Goal: Transaction & Acquisition: Purchase product/service

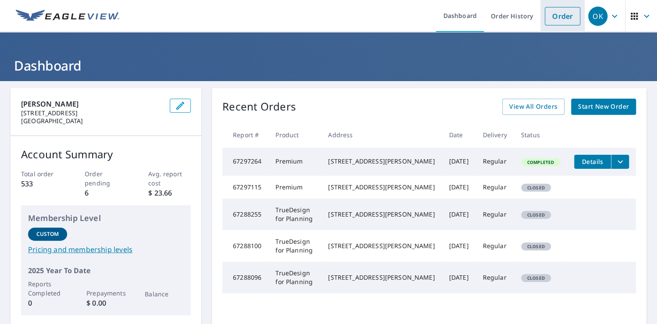
click at [546, 14] on link "Order" at bounding box center [563, 16] width 36 height 18
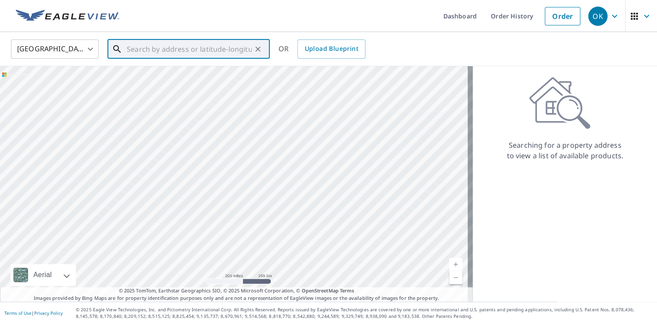
click at [169, 54] on input "text" at bounding box center [189, 49] width 125 height 25
paste input "[STREET_ADDRESS]"
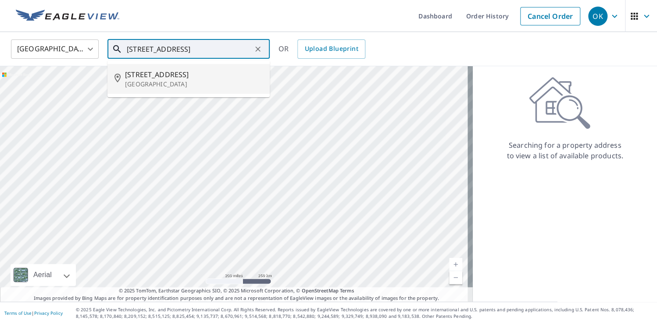
click at [150, 84] on p "[GEOGRAPHIC_DATA]" at bounding box center [194, 84] width 138 height 9
type input "[STREET_ADDRESS]"
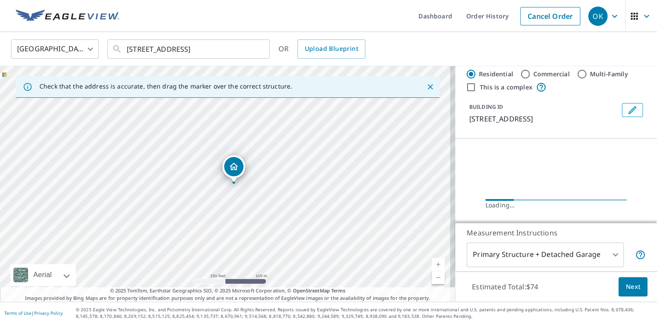
scroll to position [65, 0]
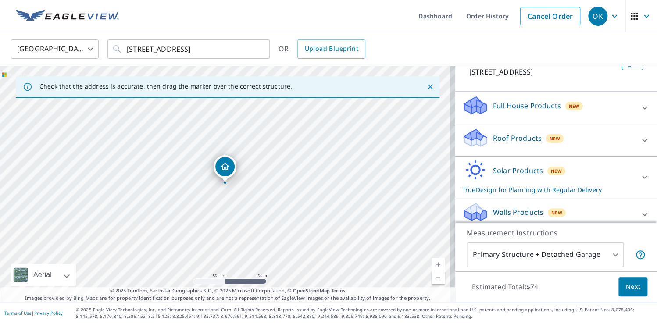
click at [504, 137] on p "Roof Products" at bounding box center [517, 138] width 49 height 11
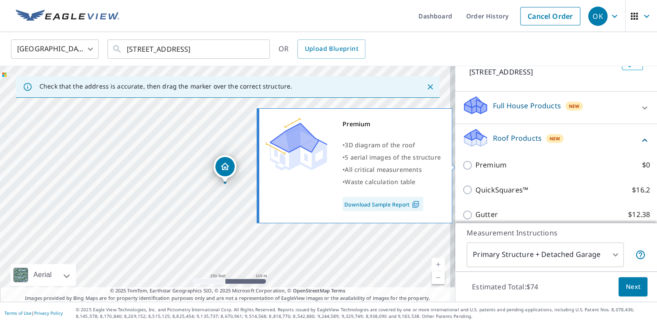
click at [501, 163] on label "Premium $0" at bounding box center [562, 165] width 175 height 11
click at [475, 163] on input "Premium $0" at bounding box center [468, 165] width 13 height 11
checkbox input "true"
checkbox input "false"
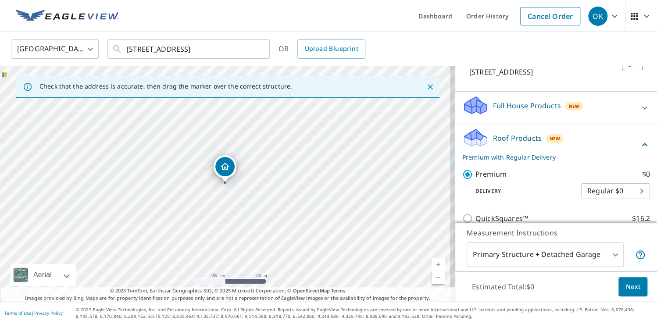
click at [628, 293] on button "Next" at bounding box center [632, 287] width 29 height 20
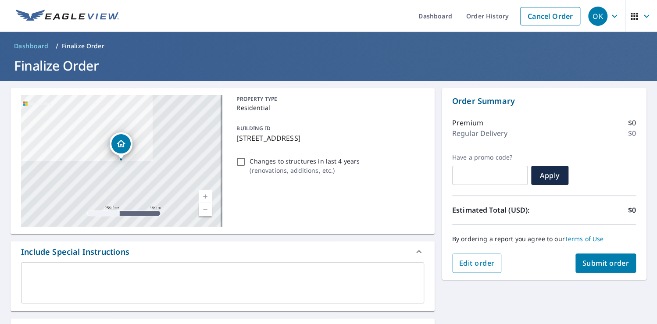
click at [597, 266] on span "Submit order" at bounding box center [606, 263] width 47 height 10
checkbox input "true"
